Goal: Task Accomplishment & Management: Manage account settings

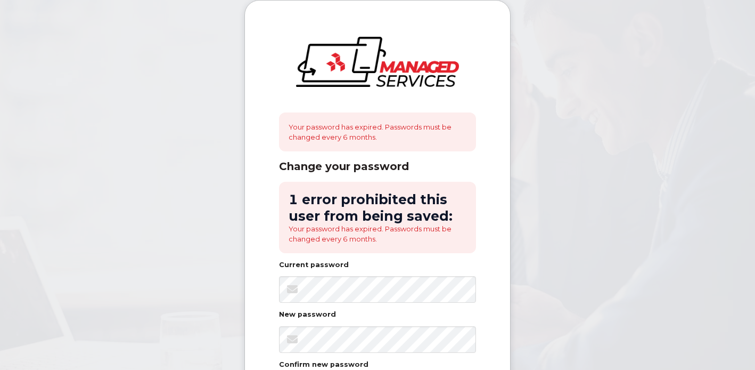
scroll to position [92, 0]
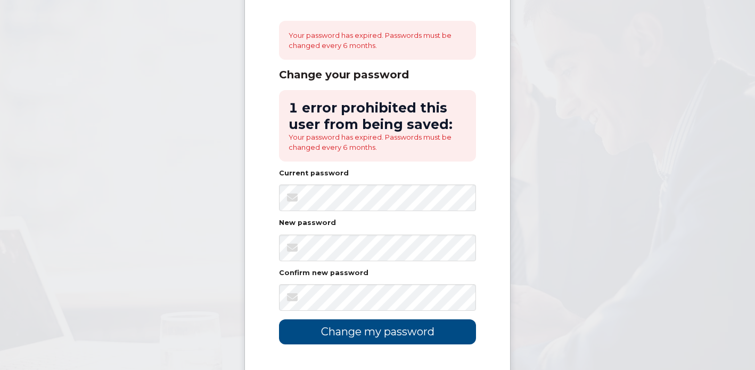
click at [217, 237] on body "Your password has expired. Passwords must be changed every 6 months. Change you…" at bounding box center [377, 182] width 755 height 549
click at [384, 329] on input "Change my password" at bounding box center [377, 331] width 197 height 25
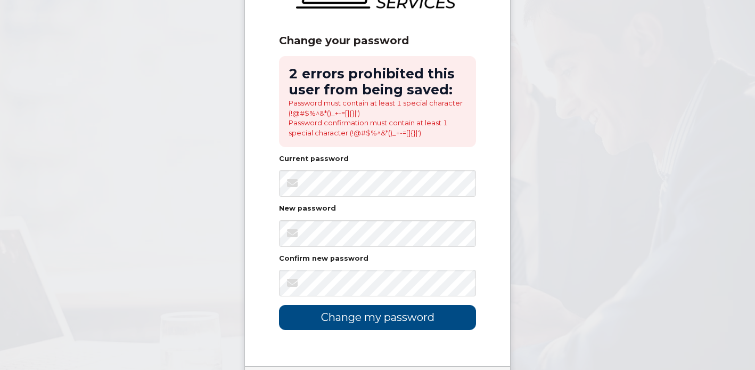
scroll to position [91, 0]
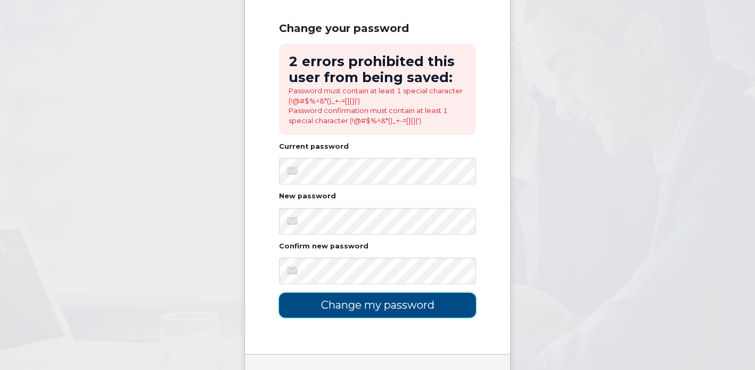
click at [348, 305] on input "Change my password" at bounding box center [377, 304] width 197 height 25
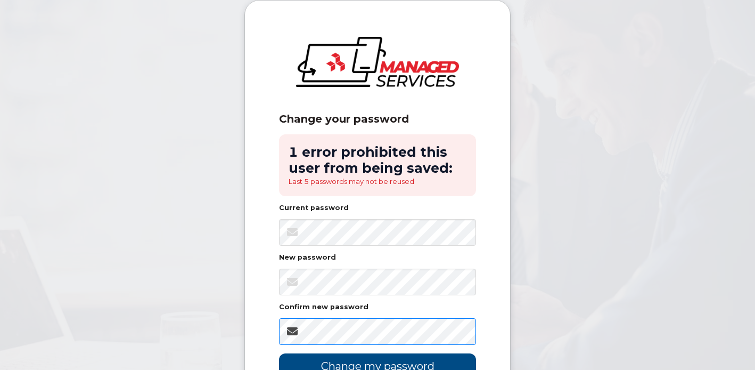
scroll to position [62, 0]
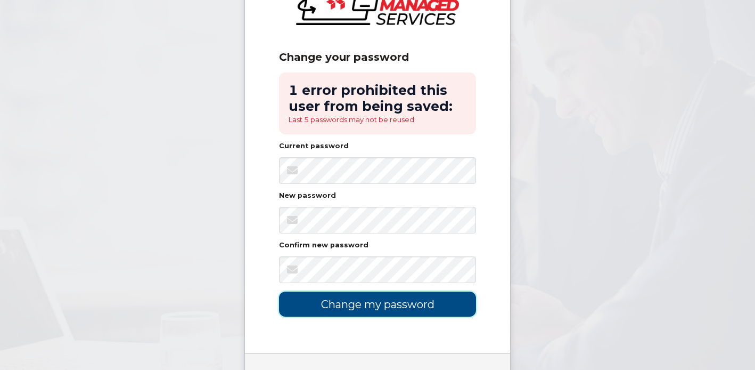
click at [398, 305] on input "Change my password" at bounding box center [377, 303] width 197 height 25
